Goal: Transaction & Acquisition: Obtain resource

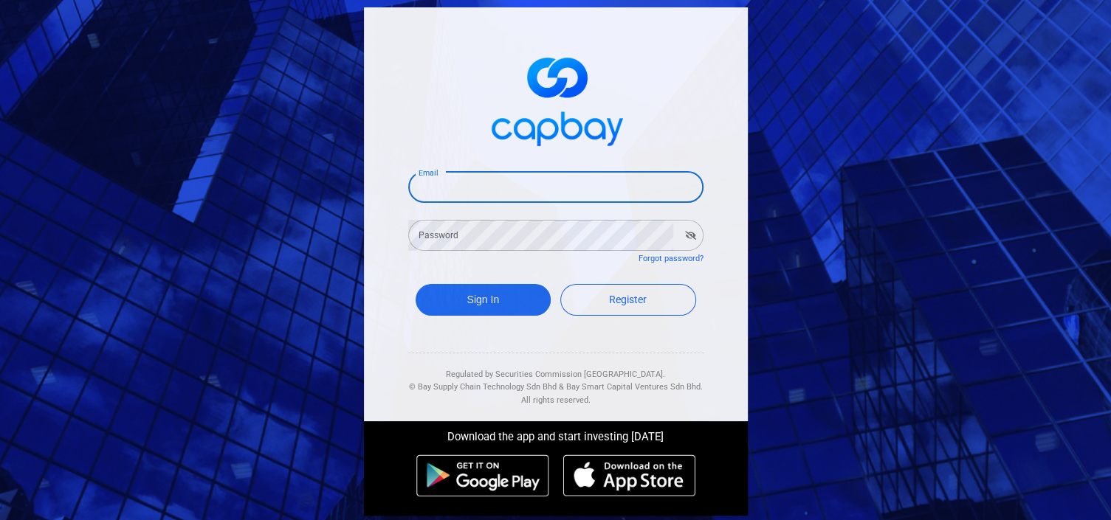
click at [478, 186] on input "Email" at bounding box center [555, 187] width 295 height 31
type input "geokkim.lee@gmail.com"
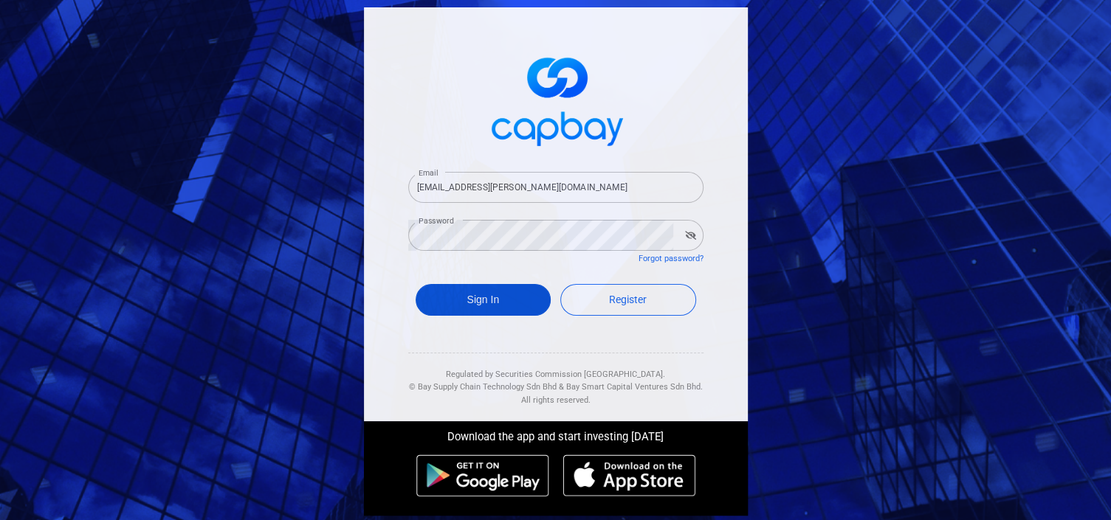
click at [495, 310] on button "Sign In" at bounding box center [484, 300] width 136 height 32
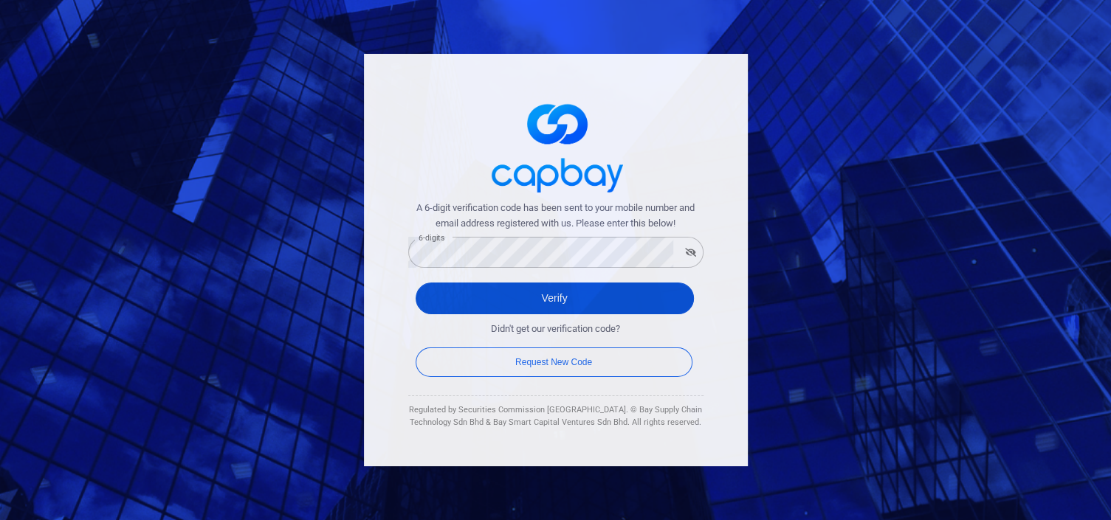
click at [505, 298] on button "Verify" at bounding box center [555, 299] width 278 height 32
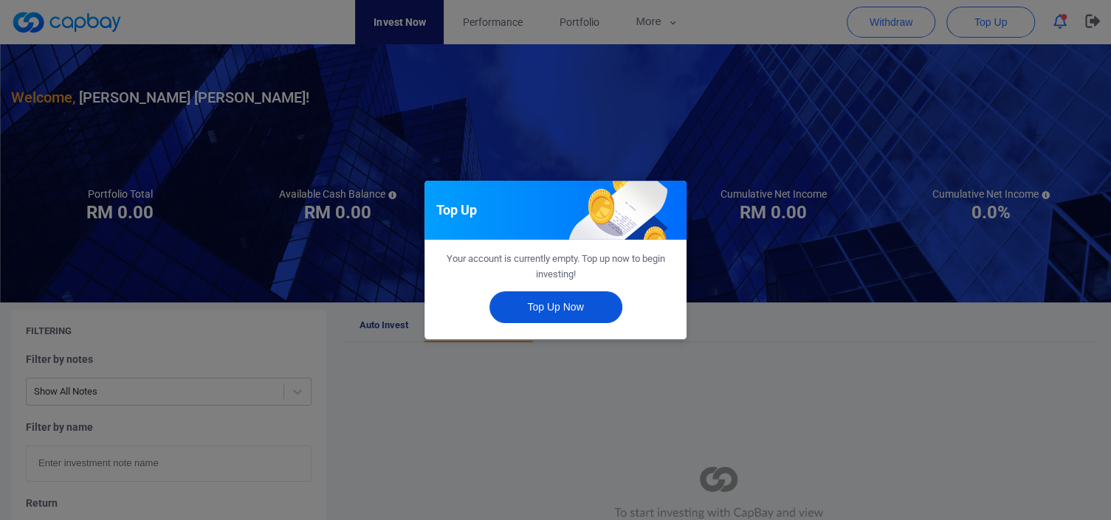
click at [572, 301] on button "Top Up Now" at bounding box center [555, 308] width 133 height 32
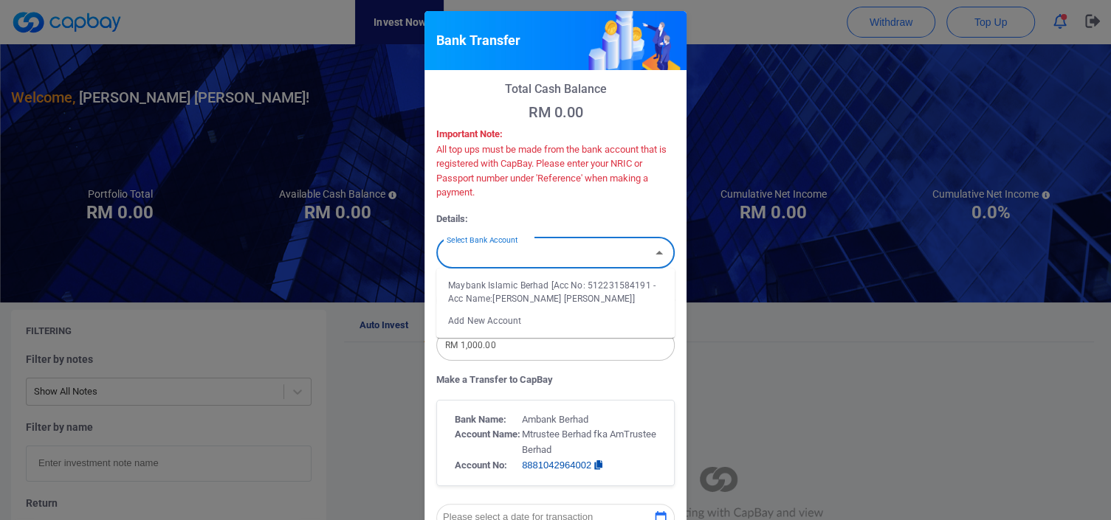
click at [535, 257] on input "Select Bank Account" at bounding box center [543, 252] width 205 height 27
click at [582, 287] on li "Maybank Islamic Berhad [Acc No: 512231584191 - Acc Name:lee geok kim]" at bounding box center [555, 292] width 238 height 35
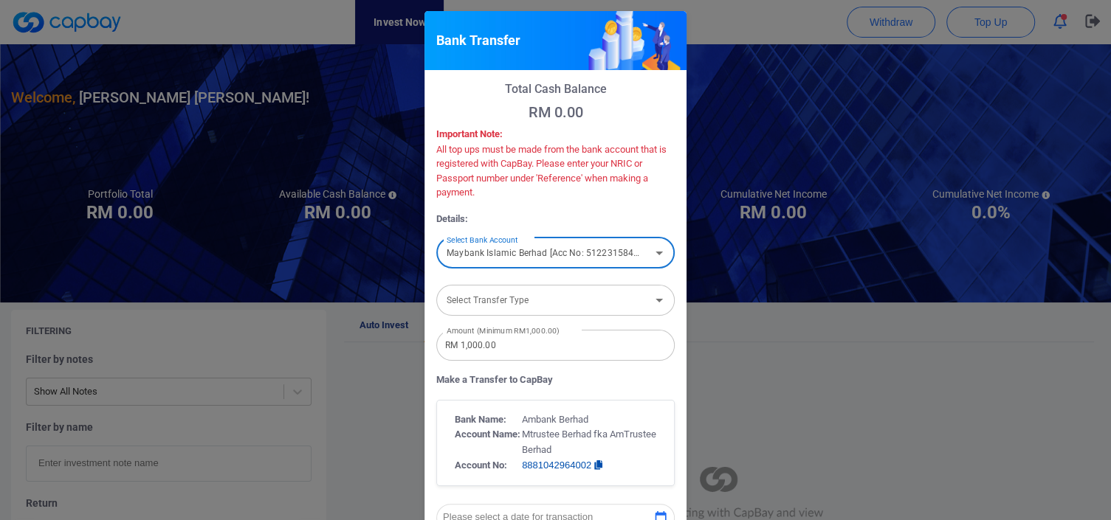
type input "Maybank Islamic Berhad [Acc No: 512231584191 - Acc Name:lee geok kim]"
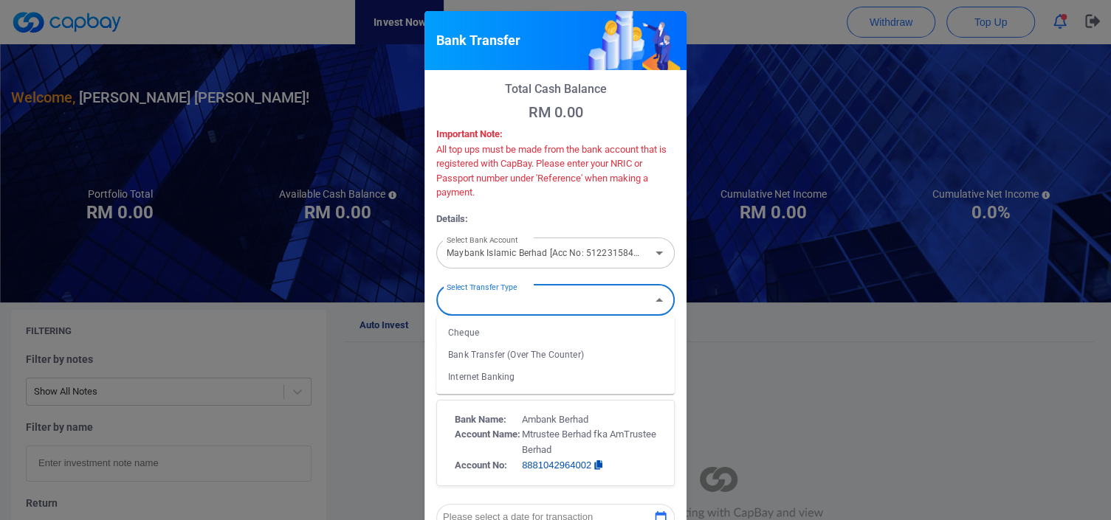
click at [546, 307] on input "Select Transfer Type" at bounding box center [543, 299] width 205 height 27
click at [511, 381] on li "Internet Banking" at bounding box center [555, 377] width 238 height 22
type input "Internet Banking"
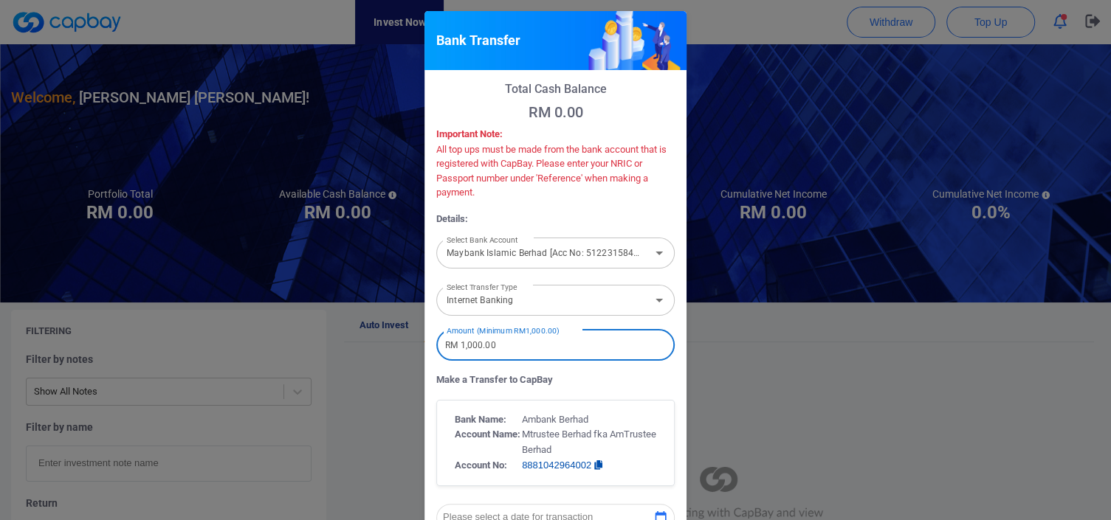
drag, startPoint x: 506, startPoint y: 349, endPoint x: 412, endPoint y: 343, distance: 94.7
click at [412, 343] on div "Bank Transfer Total Cash Balance RM 0.00 Important Note: All top ups must be ma…" at bounding box center [555, 260] width 1111 height 520
type input "RM 10,000"
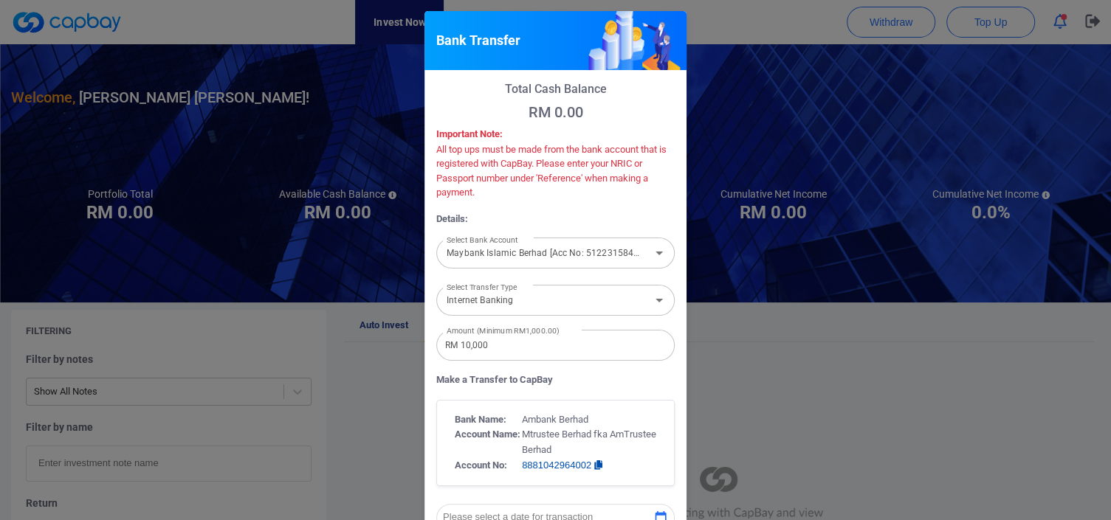
click at [645, 382] on p "Make a Transfer to CapBay" at bounding box center [555, 381] width 238 height 16
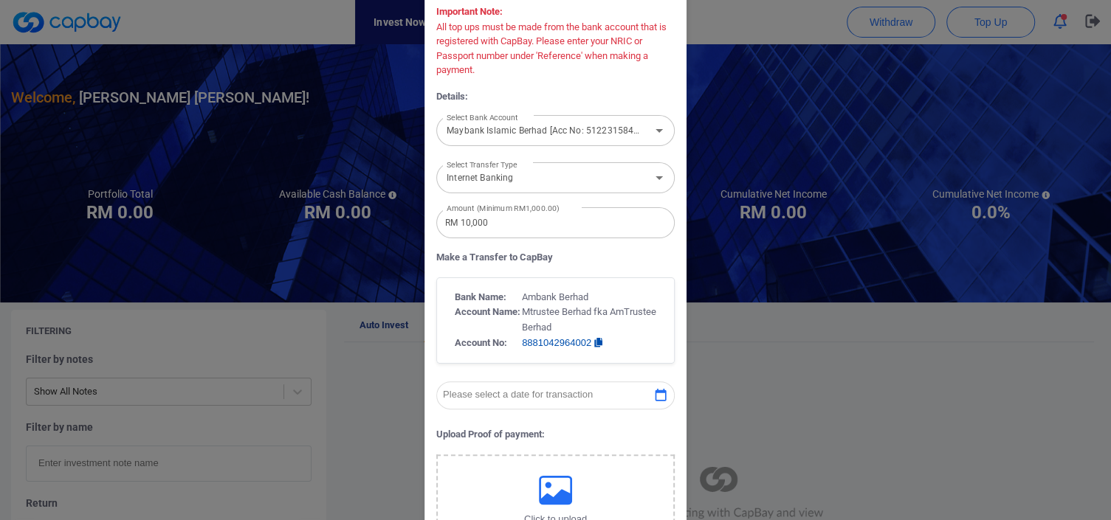
scroll to position [148, 0]
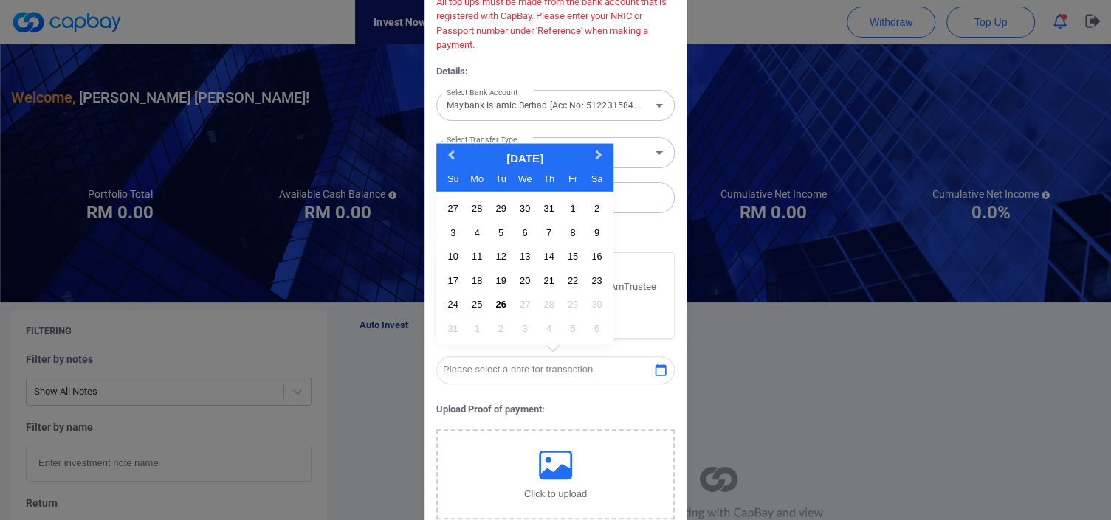
click at [655, 369] on icon "button" at bounding box center [660, 370] width 15 height 15
click at [496, 302] on div "26" at bounding box center [501, 305] width 20 height 20
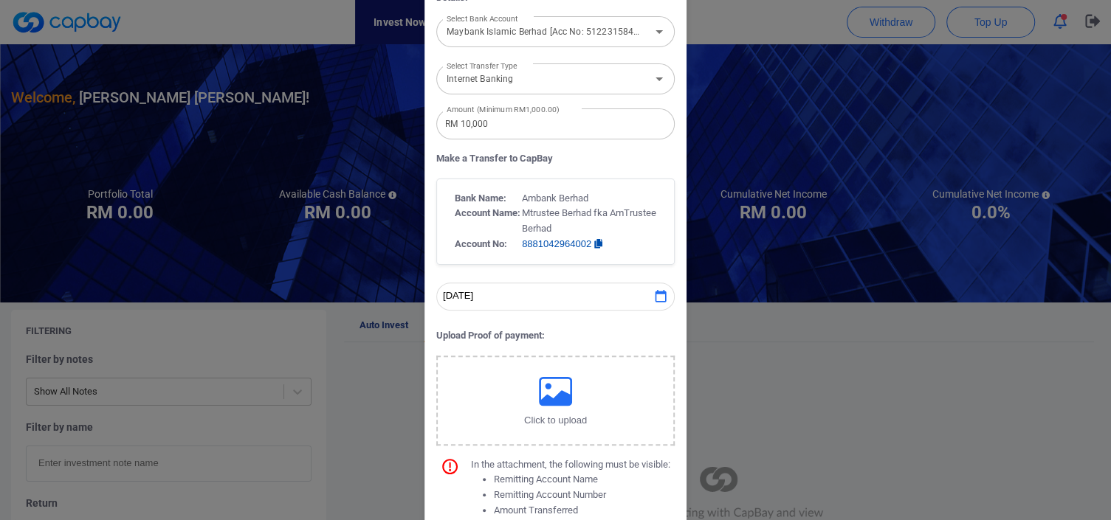
scroll to position [331, 0]
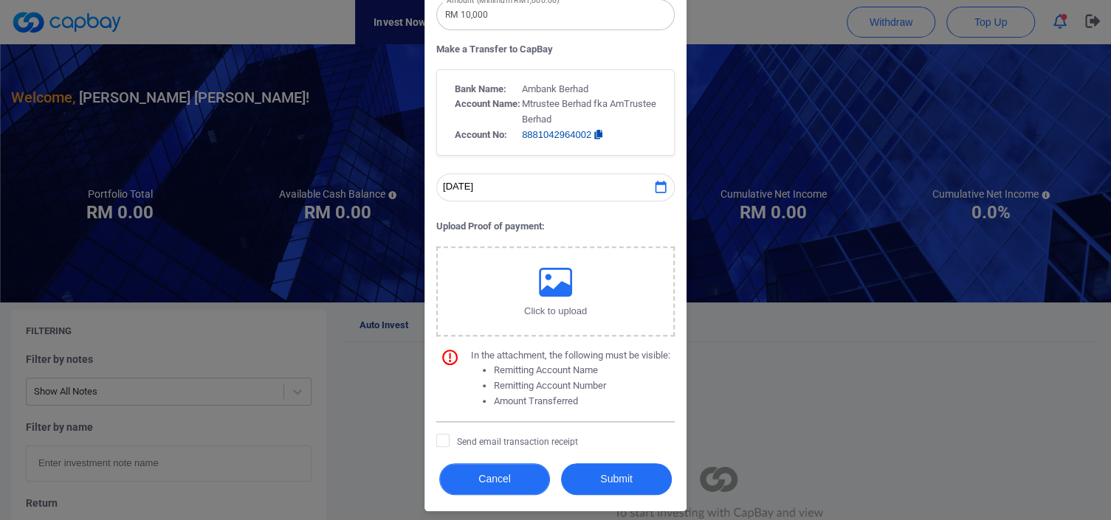
click at [506, 473] on button "Cancel" at bounding box center [494, 480] width 111 height 32
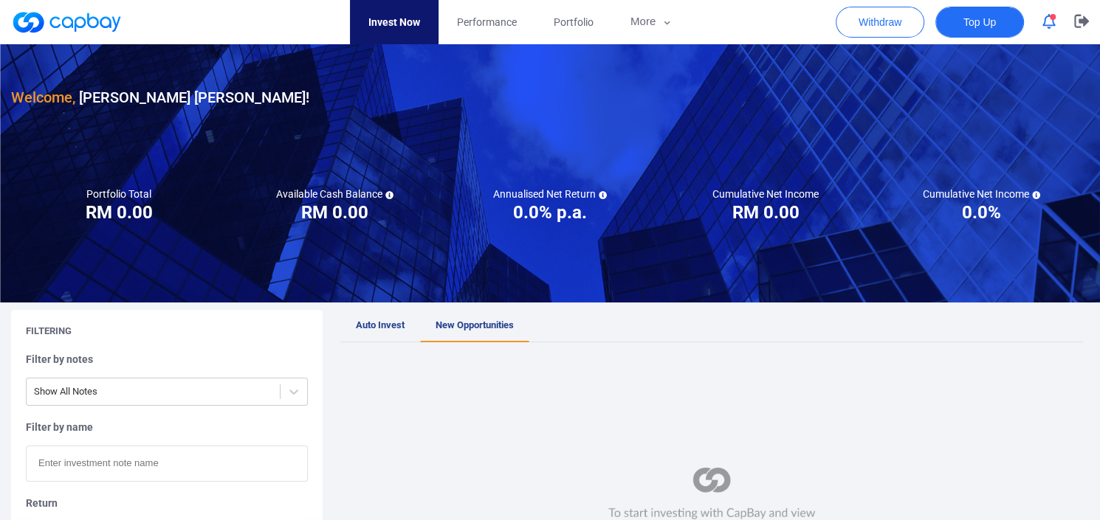
click at [973, 21] on span "Top Up" at bounding box center [979, 22] width 32 height 15
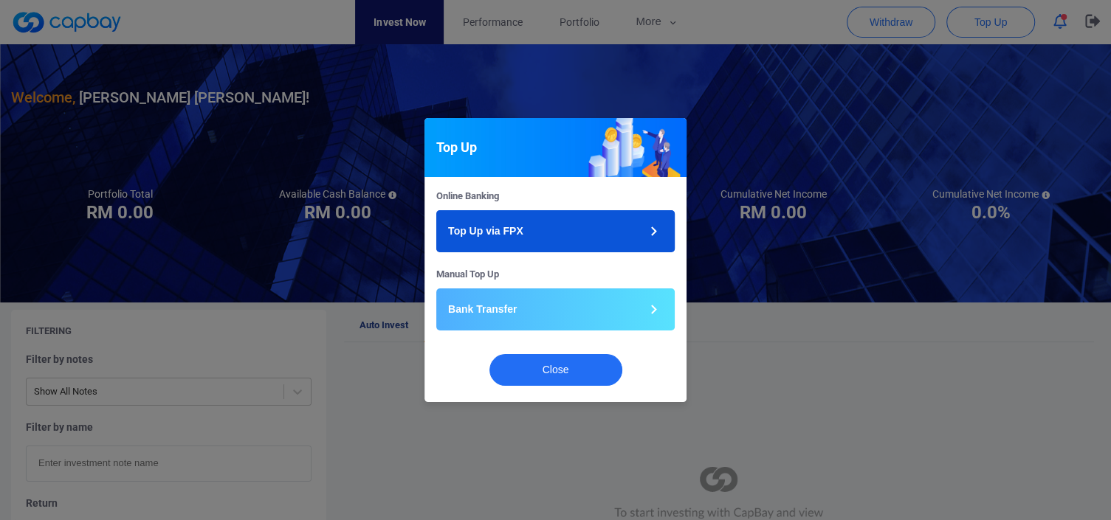
click at [553, 230] on button "Top Up via FPX" at bounding box center [555, 231] width 238 height 42
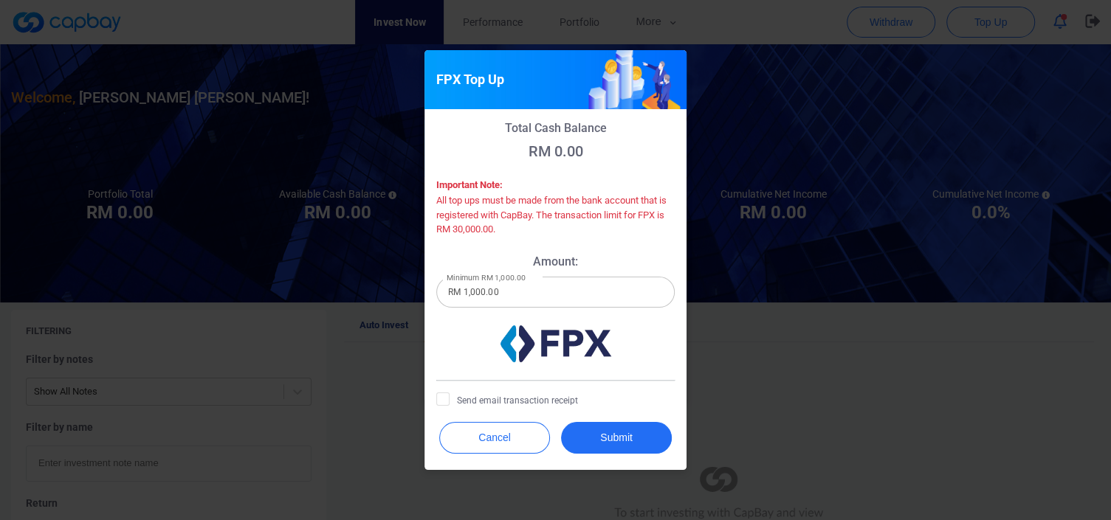
click at [512, 295] on input "RM 1,000.00" at bounding box center [555, 292] width 238 height 31
drag, startPoint x: 512, startPoint y: 295, endPoint x: 405, endPoint y: 281, distance: 107.9
click at [405, 281] on div "FPX Top Up Total Cash Balance RM 0.00 Important Note: All top ups must be made …" at bounding box center [555, 260] width 1111 height 520
type input "RM 10,000"
click at [445, 398] on icon at bounding box center [442, 398] width 9 height 7
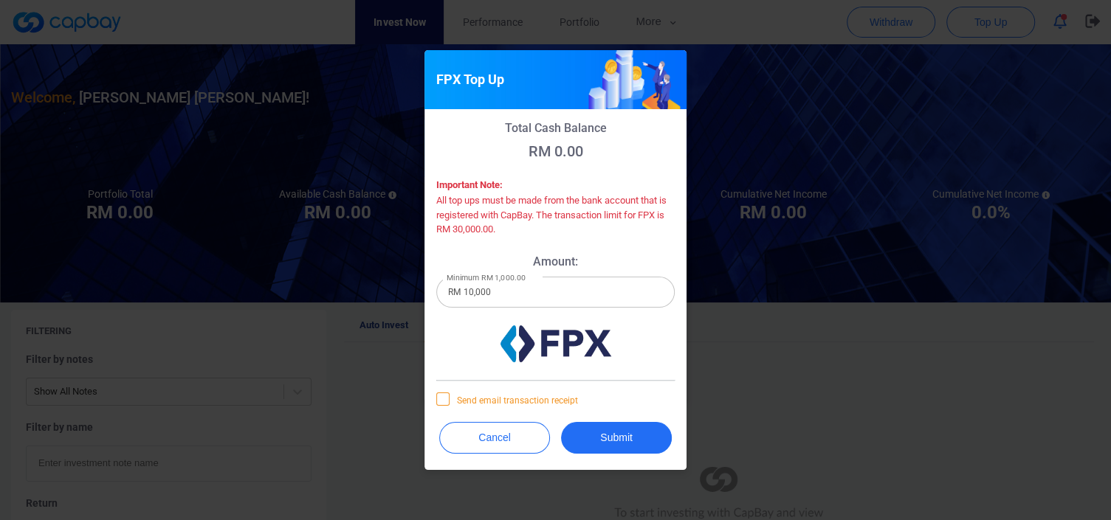
click at [0, 0] on input "Send email transaction receipt" at bounding box center [0, 0] width 0 height 0
click at [633, 439] on button "Submit" at bounding box center [616, 438] width 111 height 32
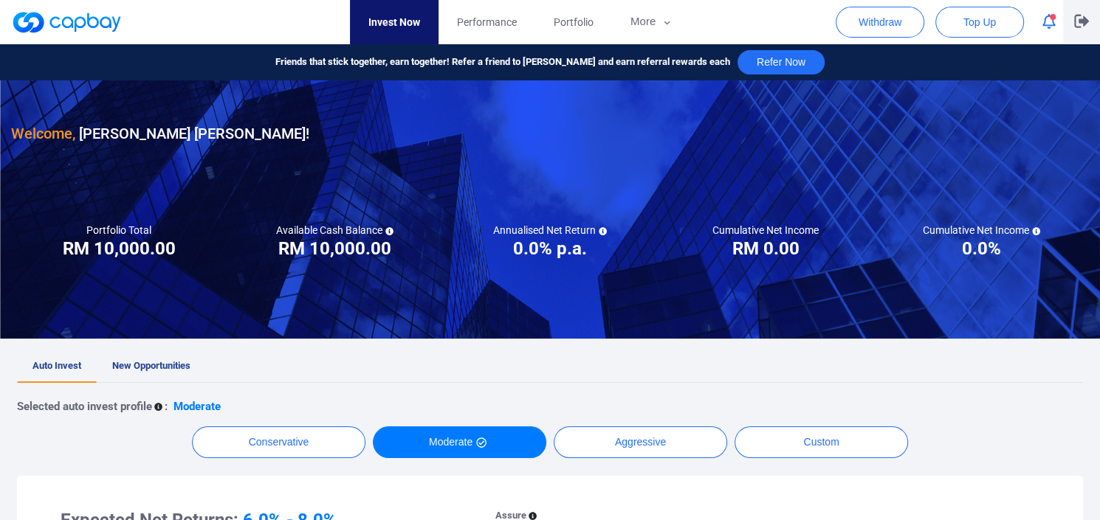
click at [1078, 19] on icon "button" at bounding box center [1081, 21] width 15 height 13
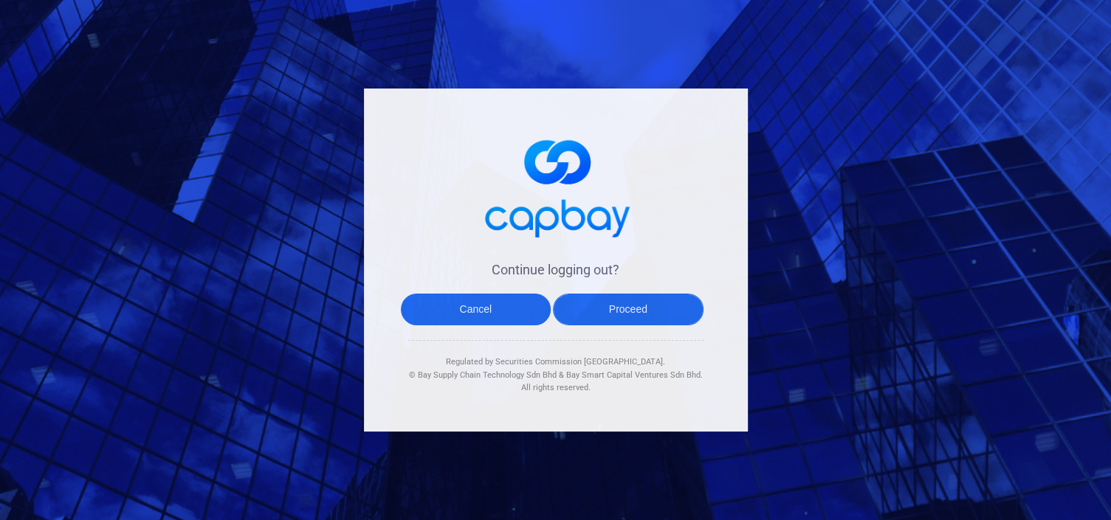
click at [623, 310] on button "Proceed" at bounding box center [628, 310] width 151 height 32
